Goal: Information Seeking & Learning: Learn about a topic

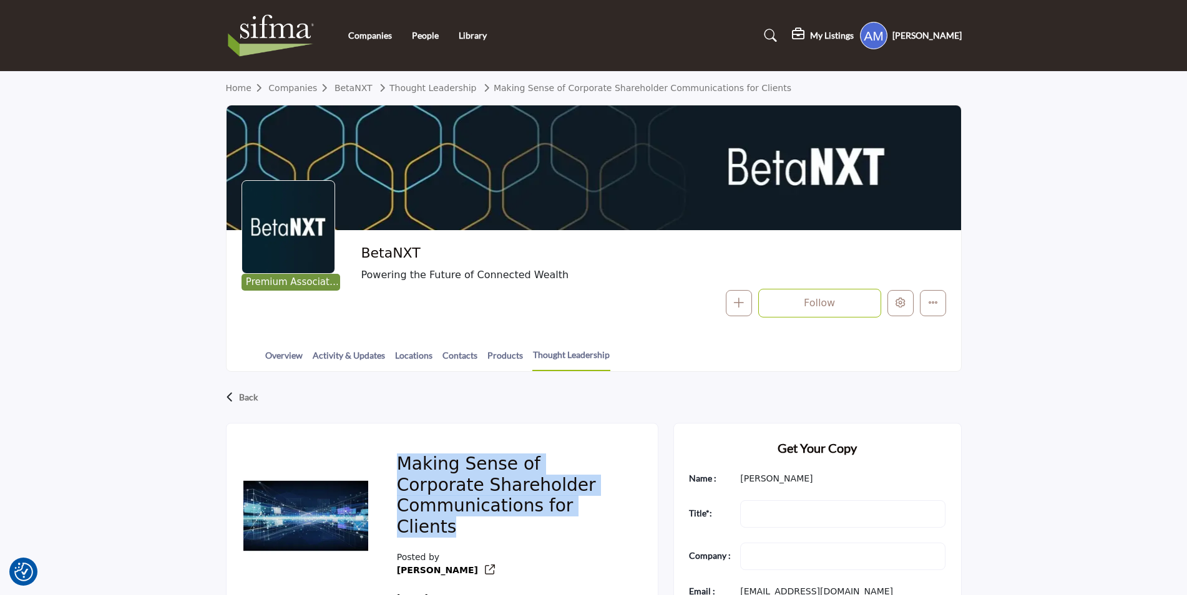
drag, startPoint x: 397, startPoint y: 469, endPoint x: 628, endPoint y: 505, distance: 233.6
click at [628, 505] on div "Making Sense of Corporate Shareholder Communications for Clients Posted by [PER…" at bounding box center [512, 530] width 261 height 182
copy h2 "Making Sense of Corporate Shareholder Communications for Clients"
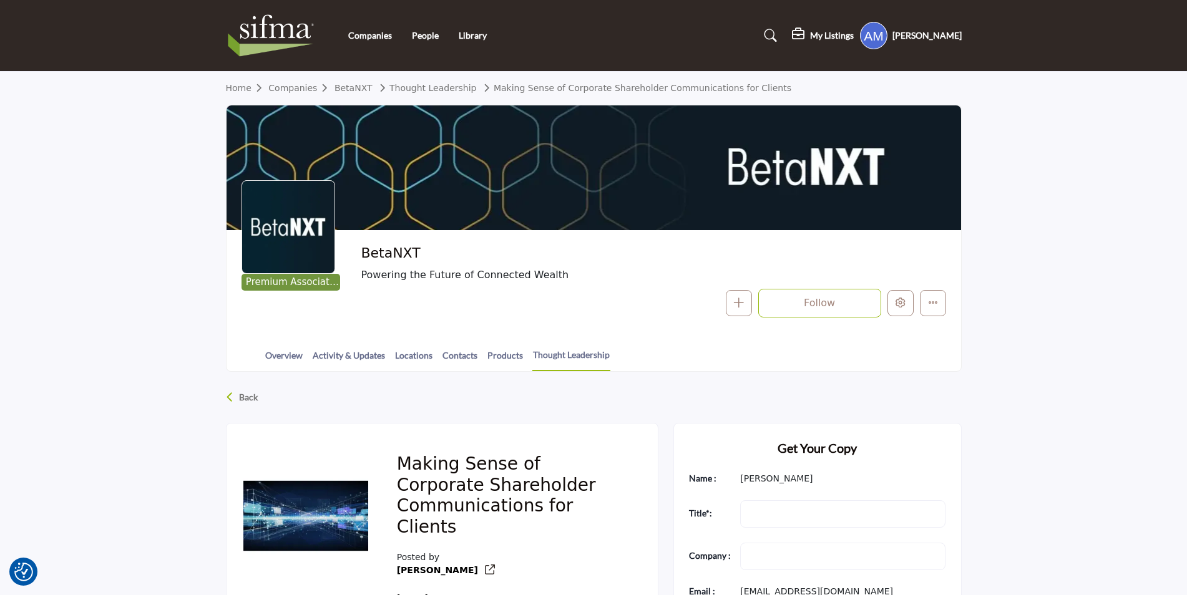
click at [607, 403] on div "Back" at bounding box center [594, 397] width 736 height 32
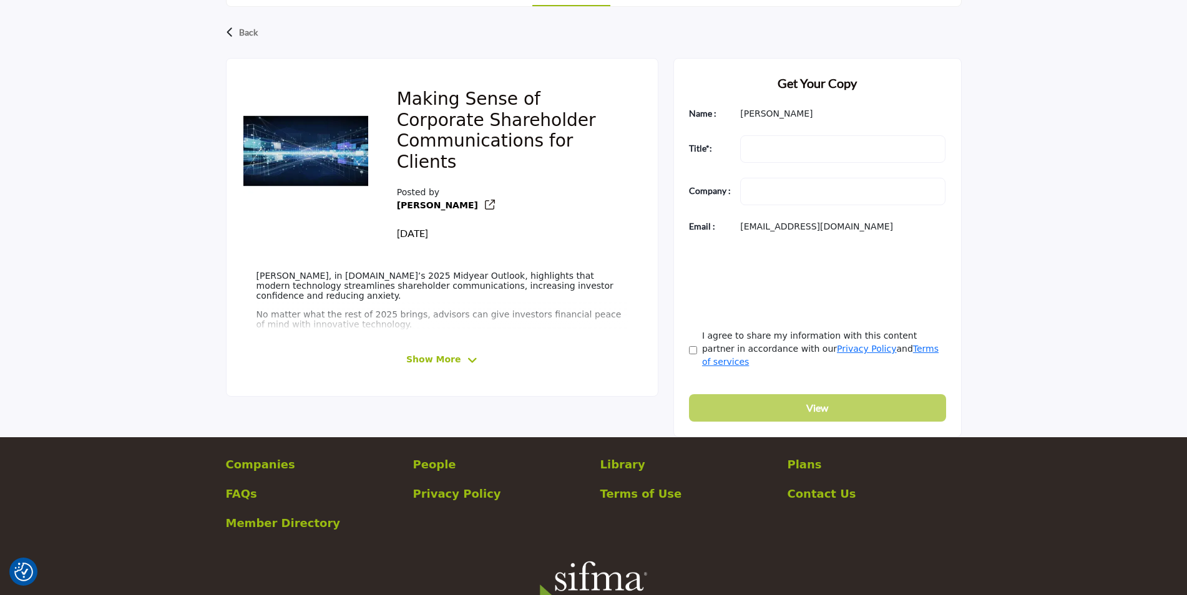
scroll to position [374, 0]
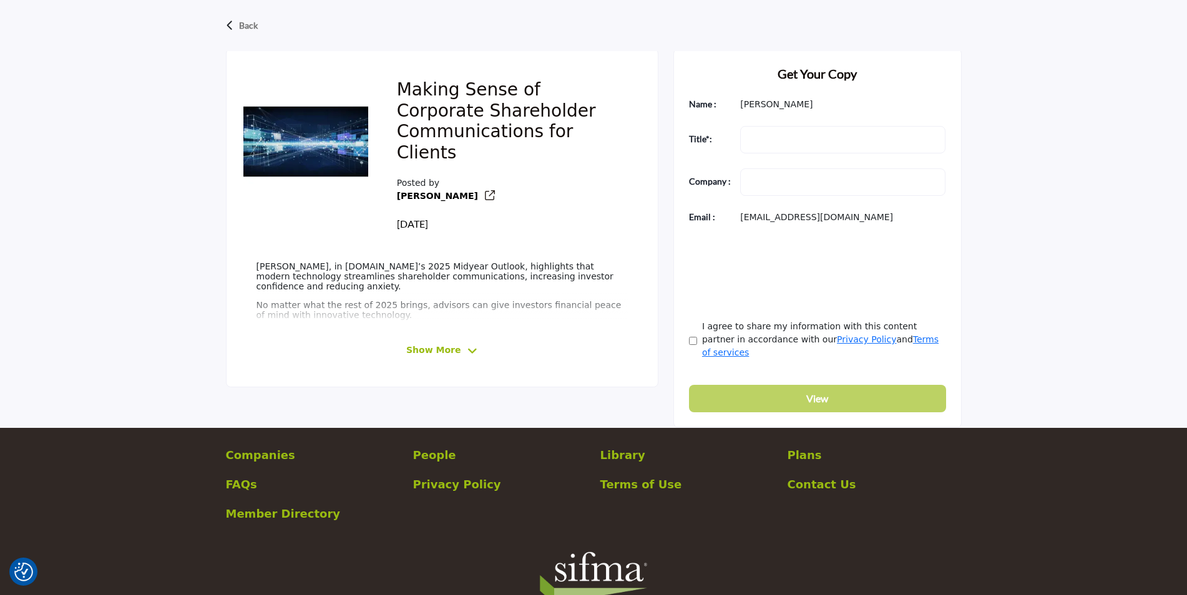
click at [457, 344] on span "Show More" at bounding box center [433, 350] width 54 height 13
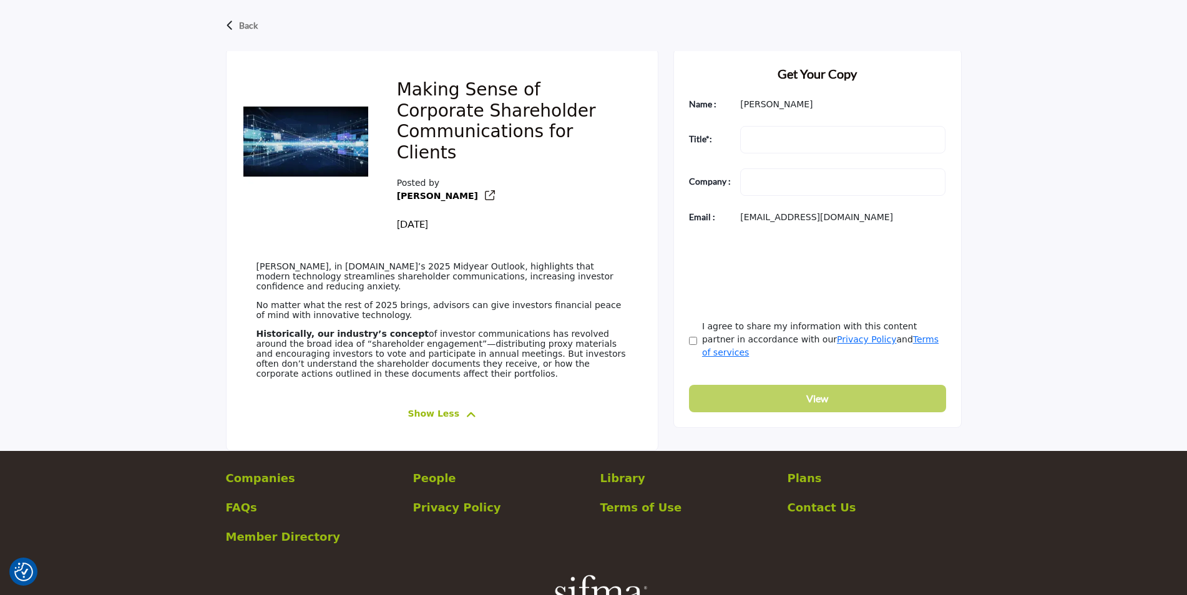
drag, startPoint x: 256, startPoint y: 247, endPoint x: 402, endPoint y: 368, distance: 189.6
click at [402, 368] on div "[PERSON_NAME], in [DOMAIN_NAME]’s 2025 Midyear Outlook, highlights that modern …" at bounding box center [441, 324] width 371 height 126
copy div "[PERSON_NAME], in [DOMAIN_NAME]’s 2025 Midyear Outlook, highlights that modern …"
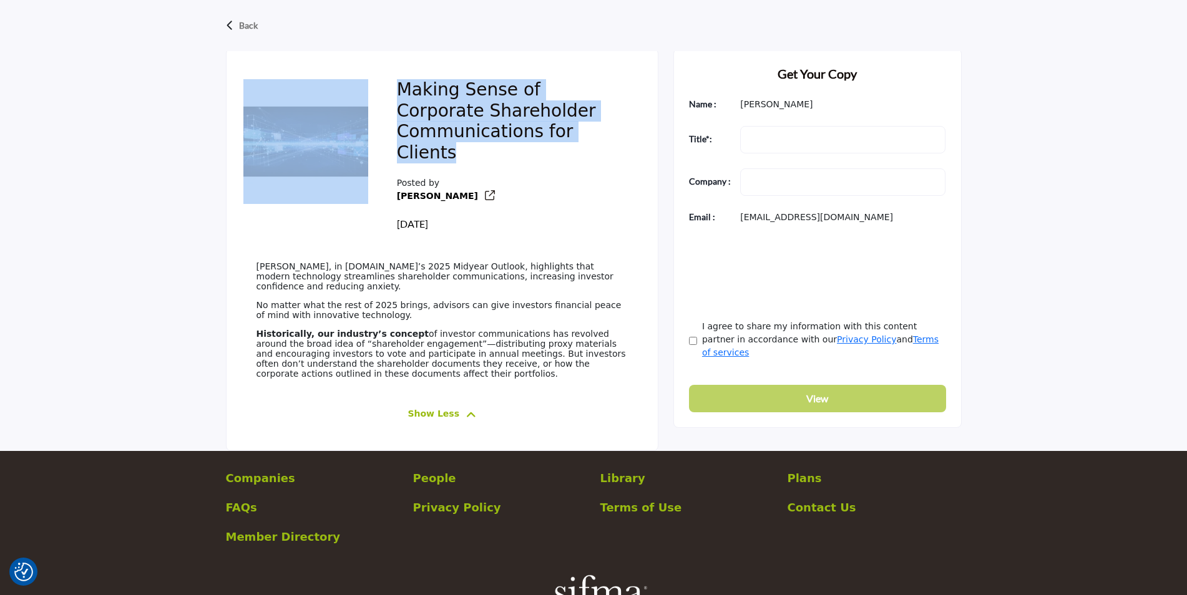
drag, startPoint x: 616, startPoint y: 129, endPoint x: 377, endPoint y: 77, distance: 243.7
click at [377, 77] on div "Making Sense of Corporate Shareholder Communications for Clients Posted by [PER…" at bounding box center [441, 155] width 401 height 182
drag, startPoint x: 377, startPoint y: 77, endPoint x: 509, endPoint y: 89, distance: 132.2
click at [509, 89] on h2 "Making Sense of Corporate Shareholder Communications for Clients" at bounding box center [512, 123] width 231 height 88
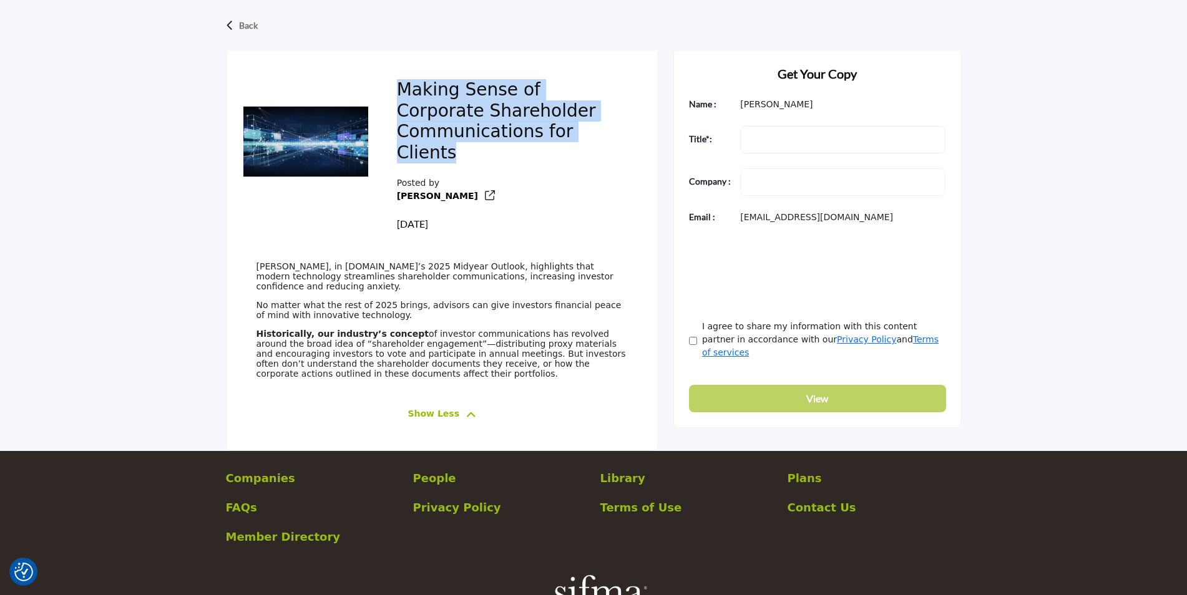
drag, startPoint x: 619, startPoint y: 125, endPoint x: 396, endPoint y: 75, distance: 229.6
click at [396, 75] on div "Making Sense of Corporate Shareholder Communications for Clients Posted by [PER…" at bounding box center [512, 155] width 261 height 182
copy h2 "Making Sense of Corporate Shareholder Communications for Clients"
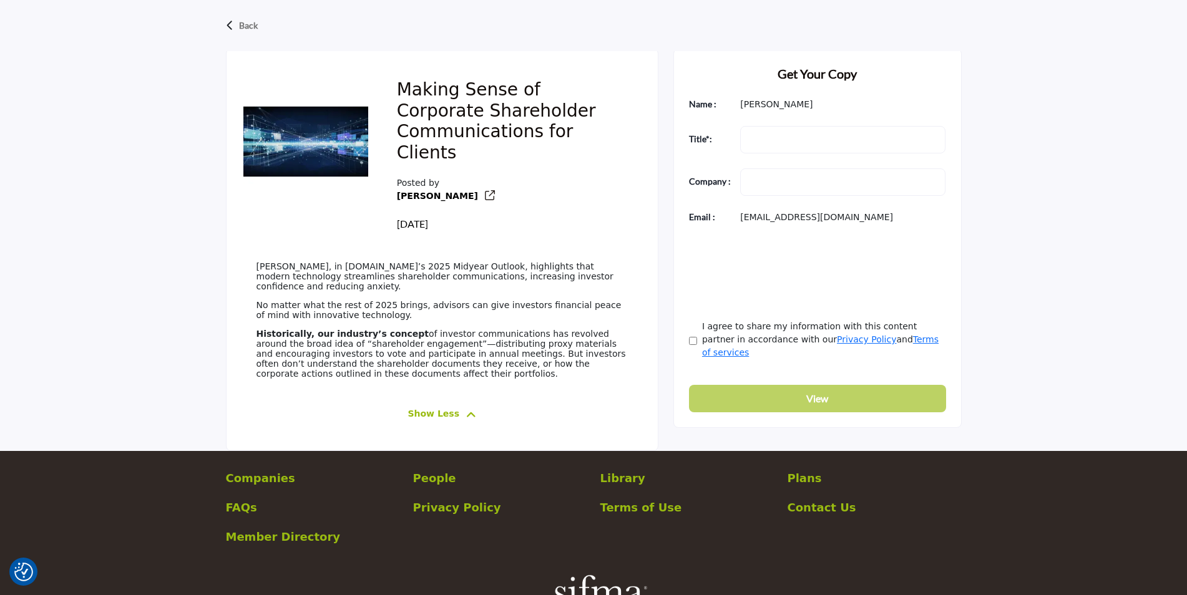
click at [862, 487] on div "Plans" at bounding box center [873, 484] width 187 height 29
click at [1054, 339] on div "Back Making Sense of Corporate Shareholder Communications for Clients Posted by…" at bounding box center [593, 225] width 1187 height 454
